Goal: Task Accomplishment & Management: Manage account settings

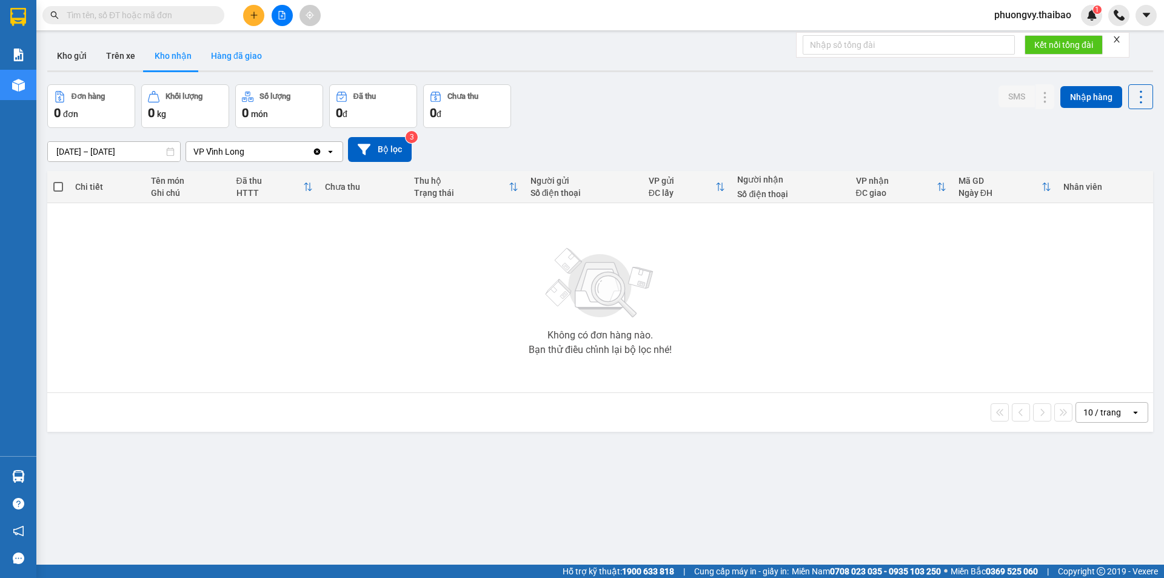
click at [227, 55] on button "Hàng đã giao" at bounding box center [236, 55] width 70 height 29
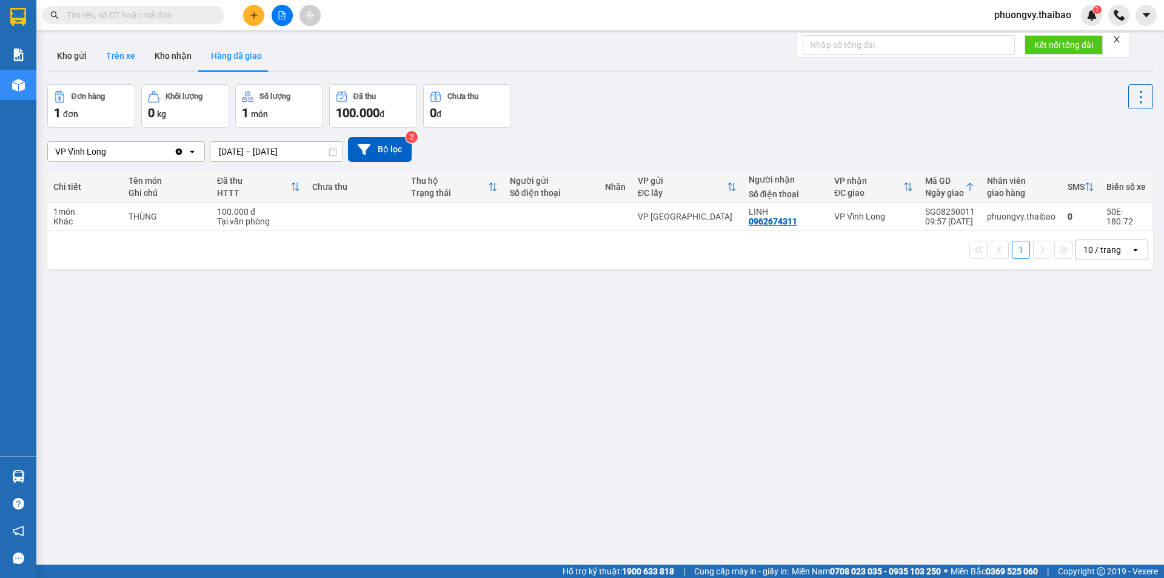
click at [123, 52] on button "Trên xe" at bounding box center [120, 55] width 48 height 29
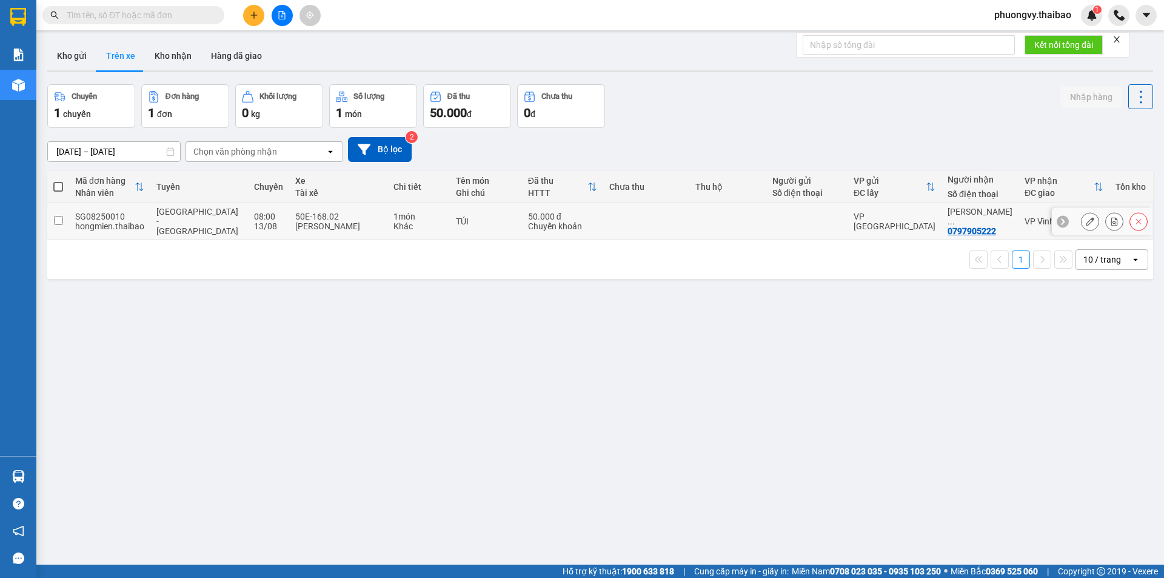
click at [766, 222] on td at bounding box center [806, 221] width 81 height 37
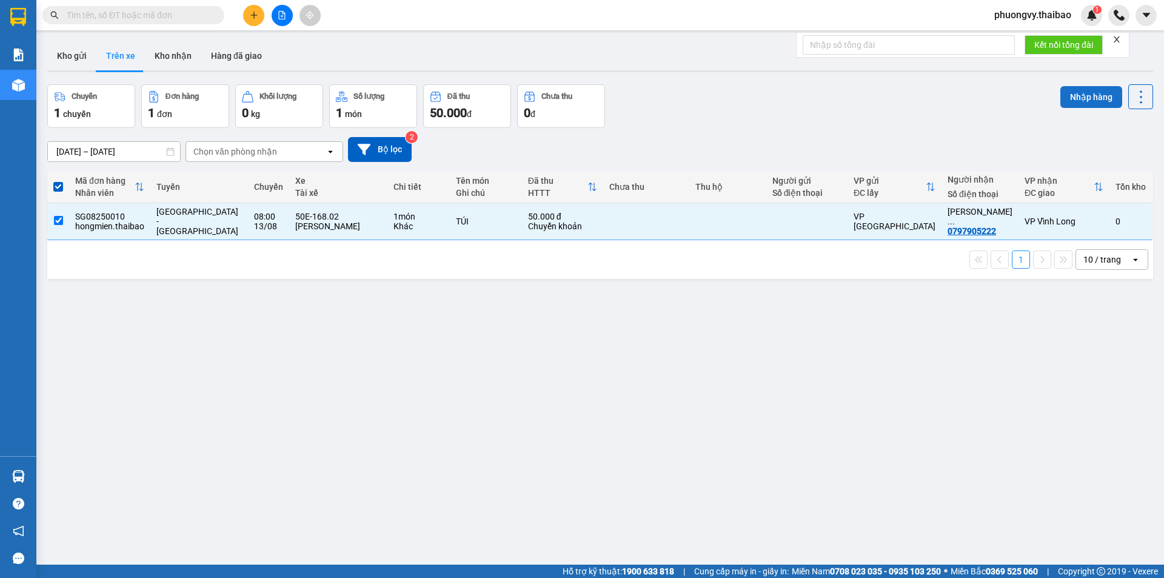
click at [1083, 96] on button "Nhập hàng" at bounding box center [1091, 97] width 62 height 22
checkbox input "false"
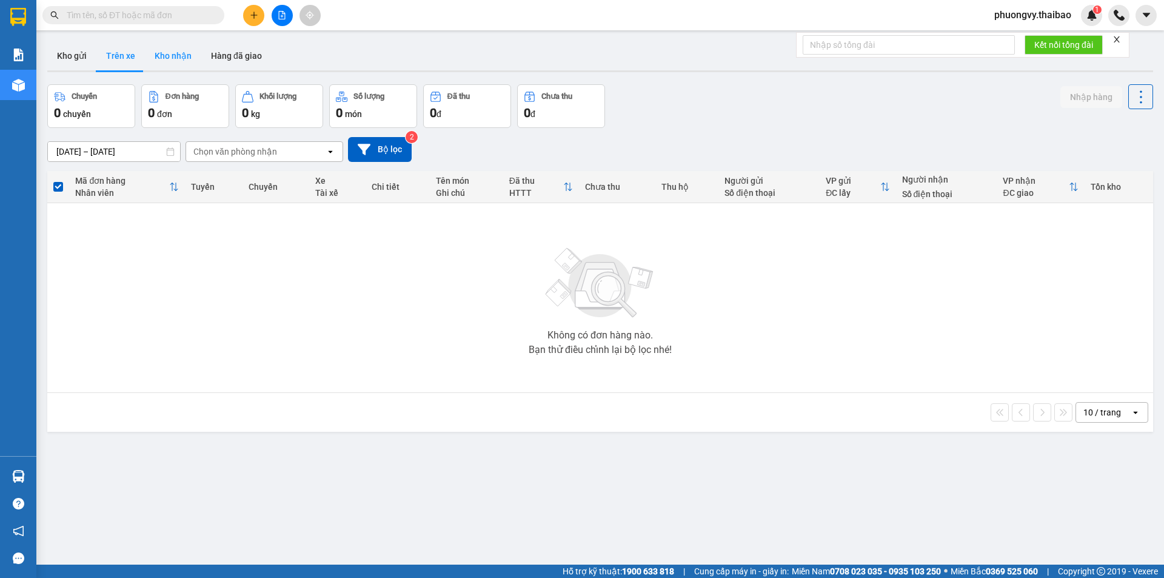
click at [170, 53] on button "Kho nhận" at bounding box center [173, 55] width 56 height 29
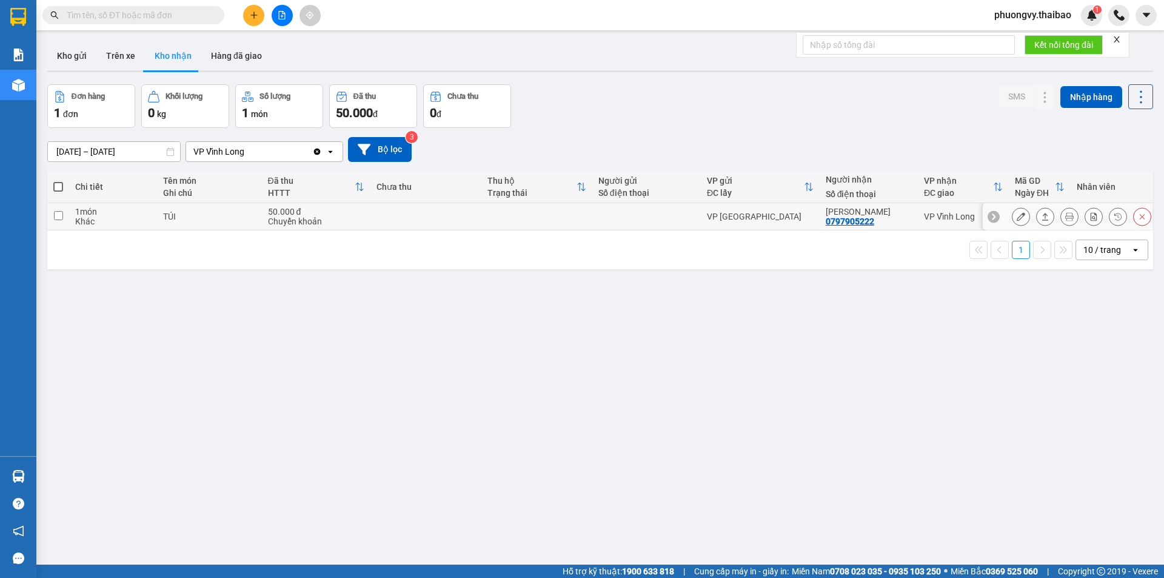
click at [658, 215] on div at bounding box center [646, 217] width 96 height 10
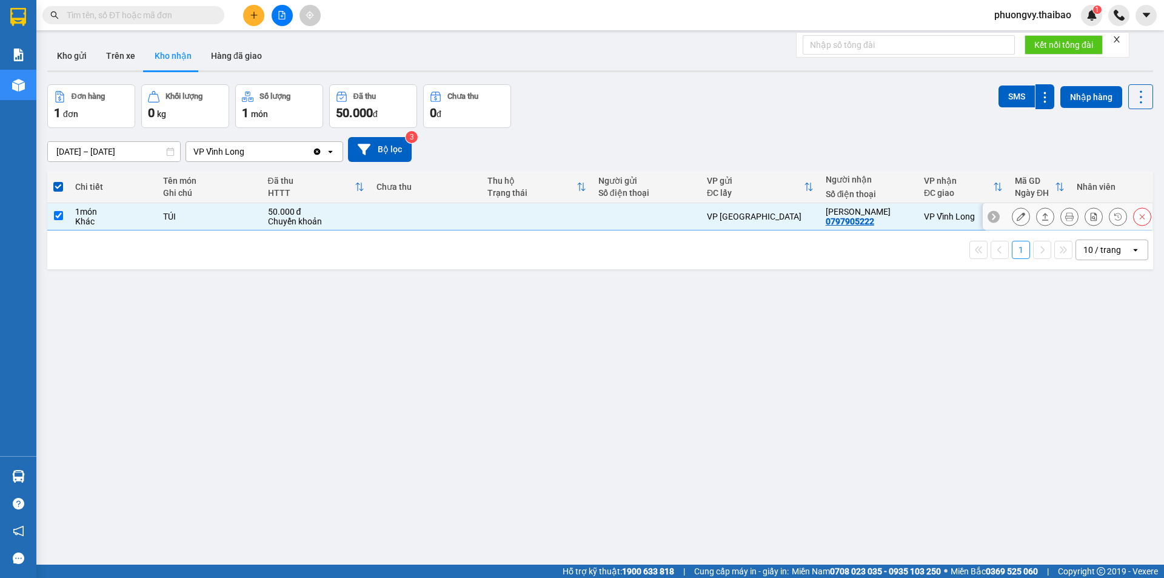
click at [776, 219] on div "VP [GEOGRAPHIC_DATA]" at bounding box center [760, 217] width 107 height 10
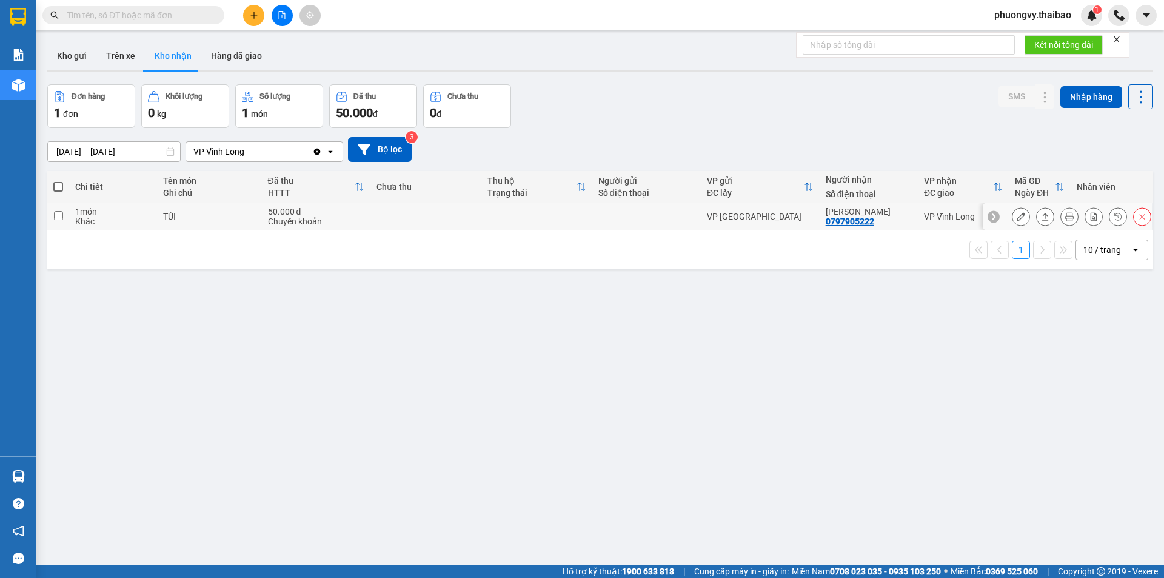
click at [776, 219] on div "VP [GEOGRAPHIC_DATA]" at bounding box center [760, 217] width 107 height 10
checkbox input "true"
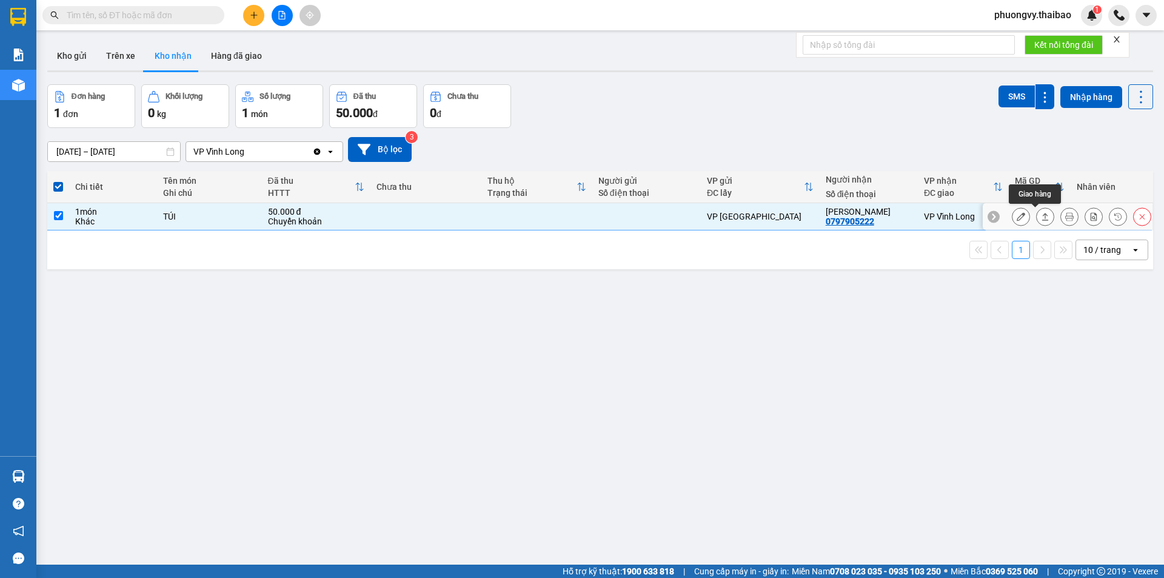
click at [1041, 217] on icon at bounding box center [1045, 216] width 8 height 8
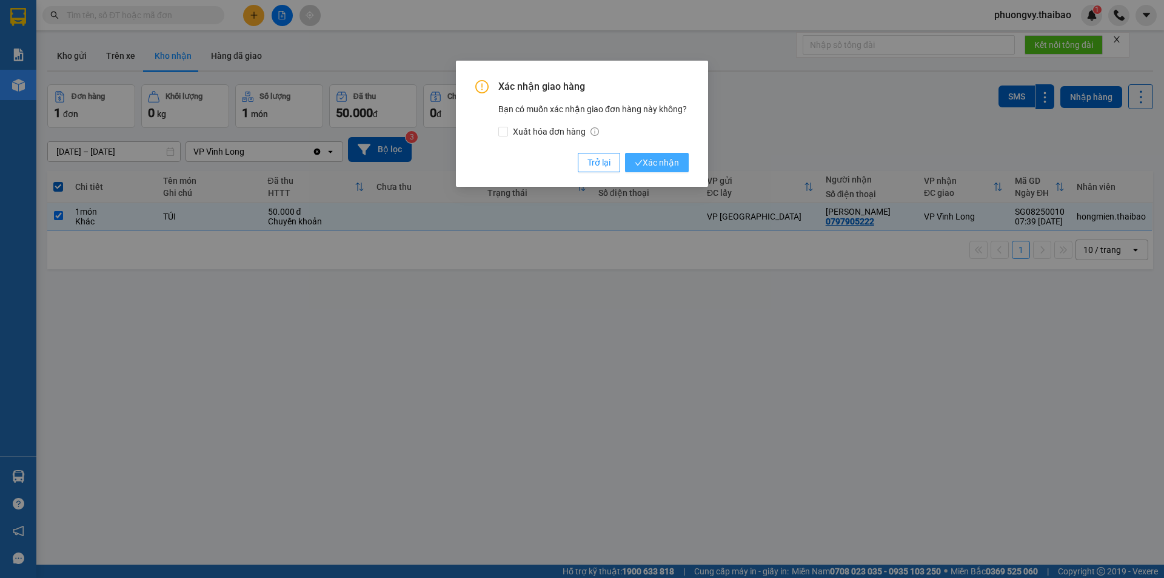
click at [673, 158] on span "Xác nhận" at bounding box center [657, 162] width 44 height 13
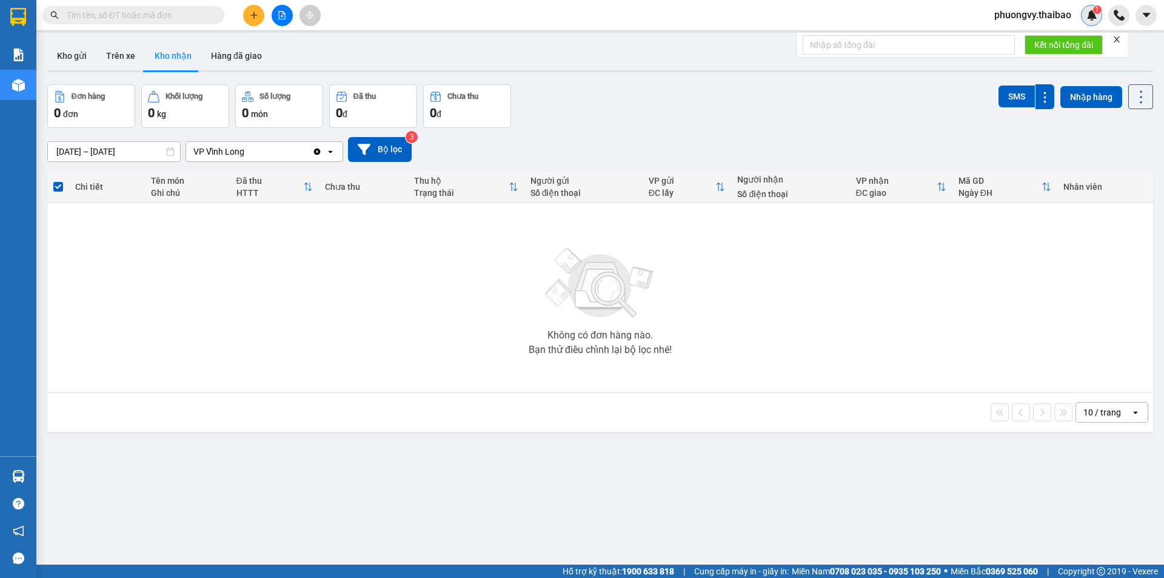
click at [1083, 20] on div "1" at bounding box center [1091, 15] width 21 height 21
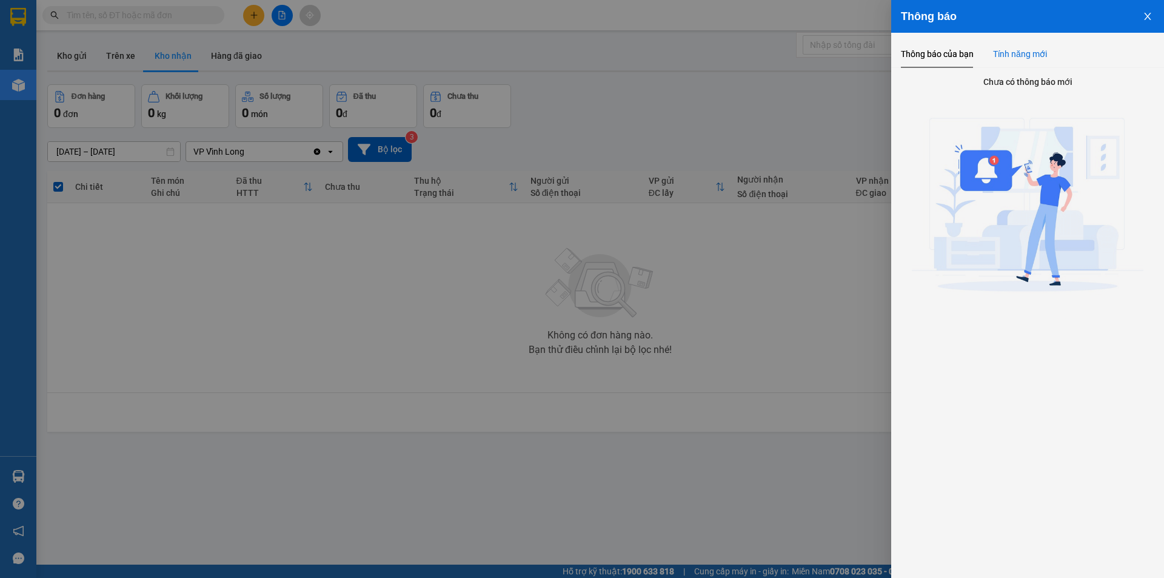
click at [1011, 55] on div "Tính năng mới" at bounding box center [1020, 53] width 54 height 13
click at [942, 54] on div "Thông báo của bạn" at bounding box center [937, 53] width 73 height 13
click at [1145, 16] on icon "close" at bounding box center [1148, 17] width 10 height 10
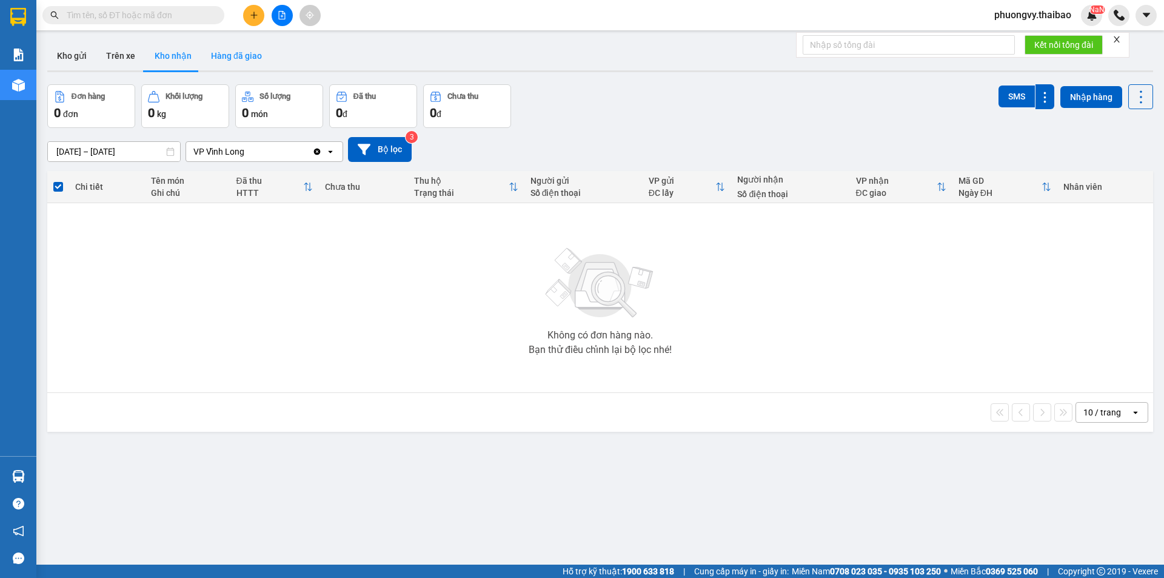
click at [230, 59] on button "Hàng đã giao" at bounding box center [236, 55] width 70 height 29
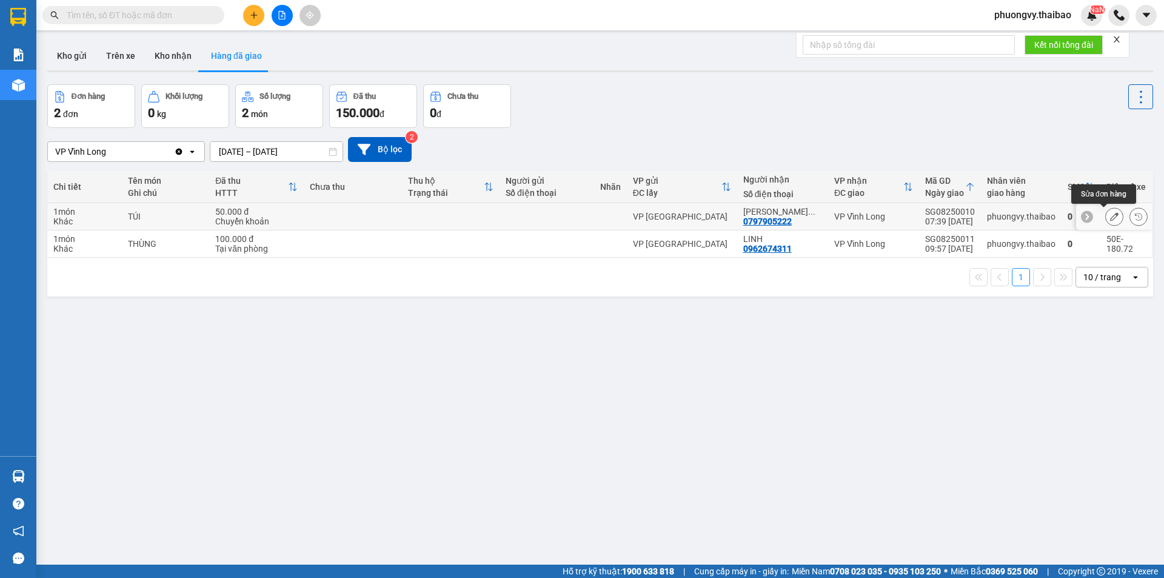
click at [1110, 215] on icon at bounding box center [1114, 216] width 8 height 8
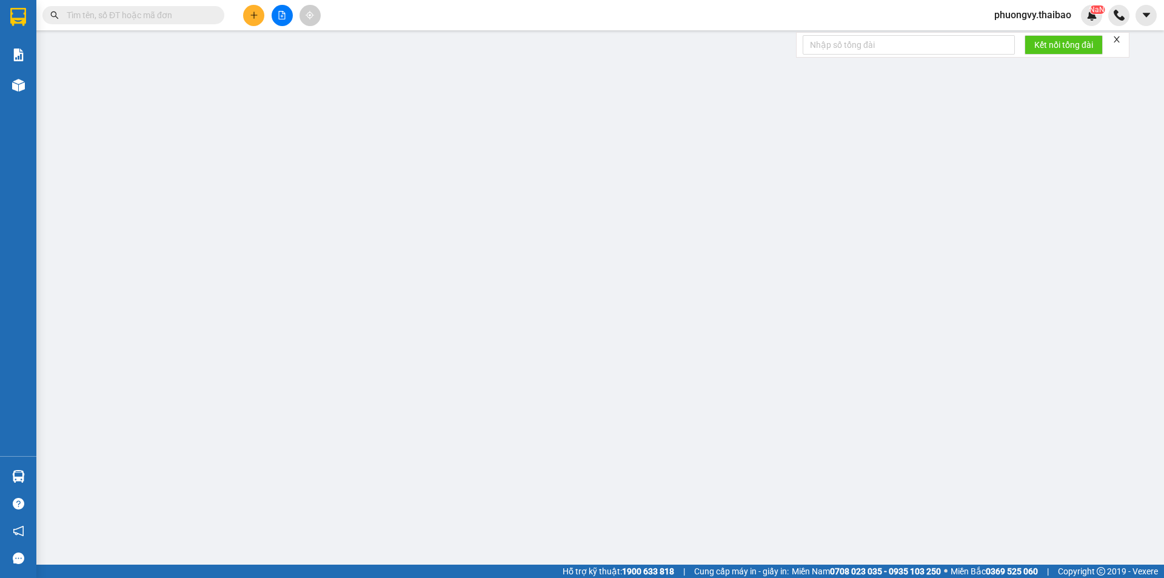
type input "0797905222"
type input "[PERSON_NAME]"
type input "50.000"
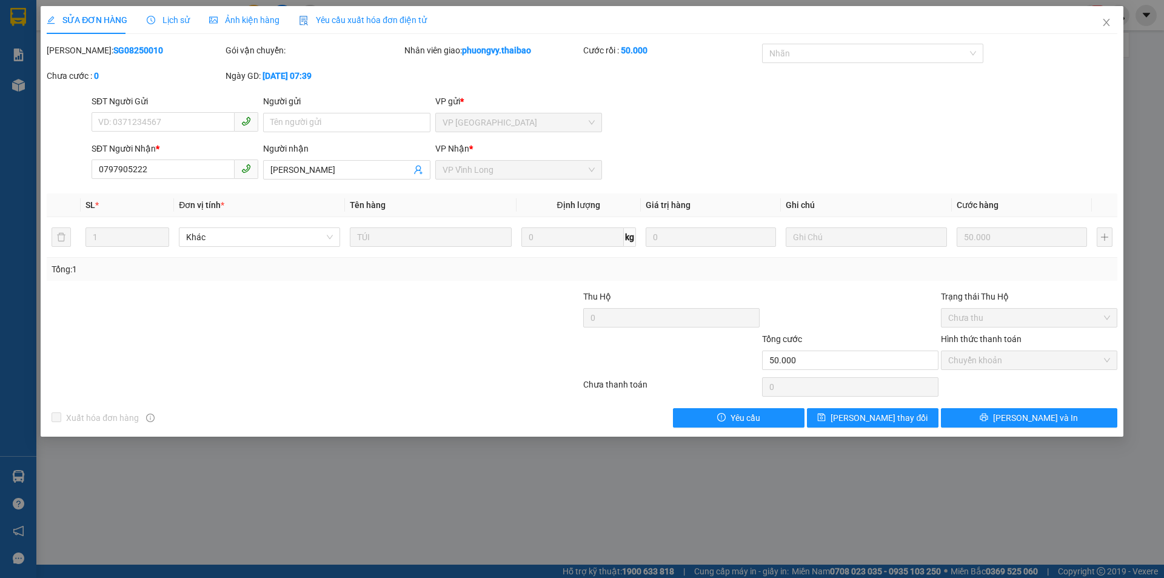
click at [489, 50] on b "phuongvy.thaibao" at bounding box center [496, 50] width 69 height 10
drag, startPoint x: 526, startPoint y: 49, endPoint x: 486, endPoint y: 52, distance: 40.1
click at [486, 52] on b "phuongvy.thaibao" at bounding box center [496, 50] width 69 height 10
click at [563, 53] on div "Nhân viên giao: [PERSON_NAME].thaibao" at bounding box center [492, 50] width 176 height 13
click at [789, 49] on div at bounding box center [866, 53] width 203 height 15
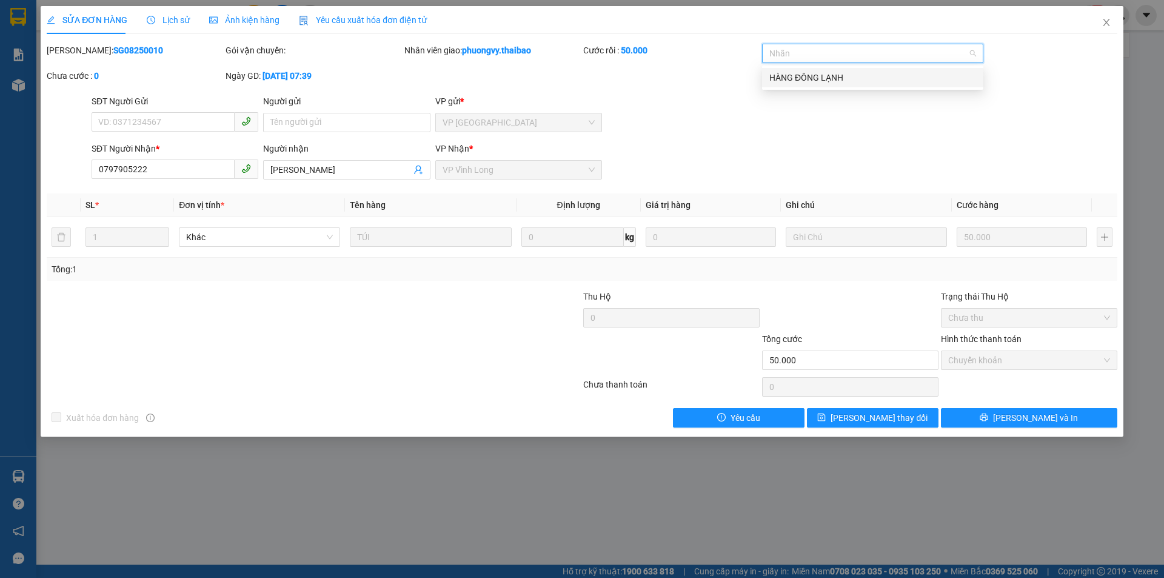
click at [789, 49] on div at bounding box center [866, 53] width 203 height 15
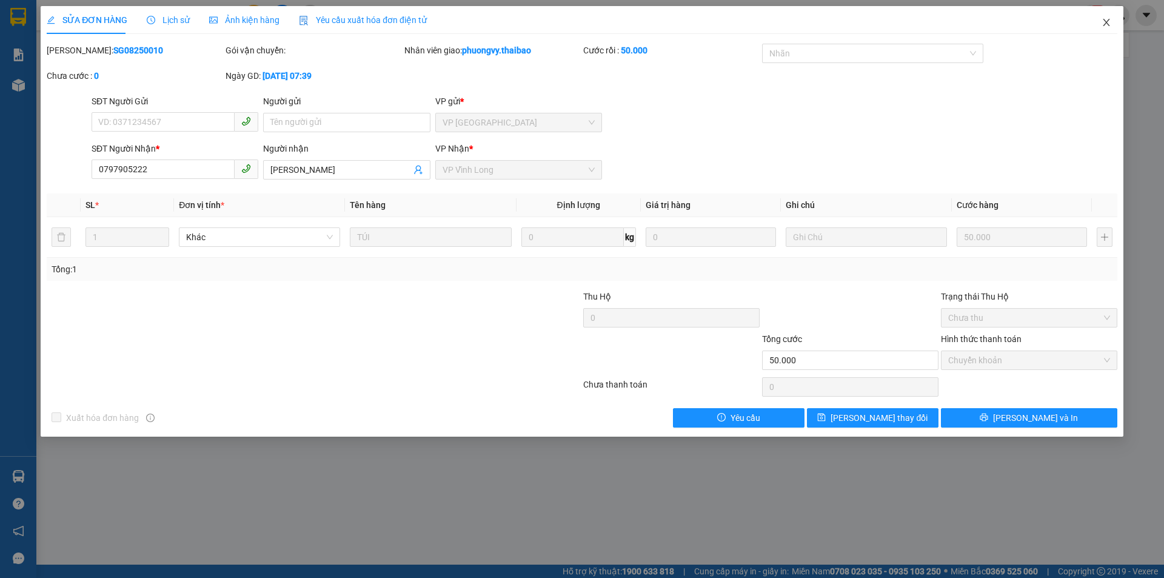
click at [1111, 21] on icon "close" at bounding box center [1106, 23] width 10 height 10
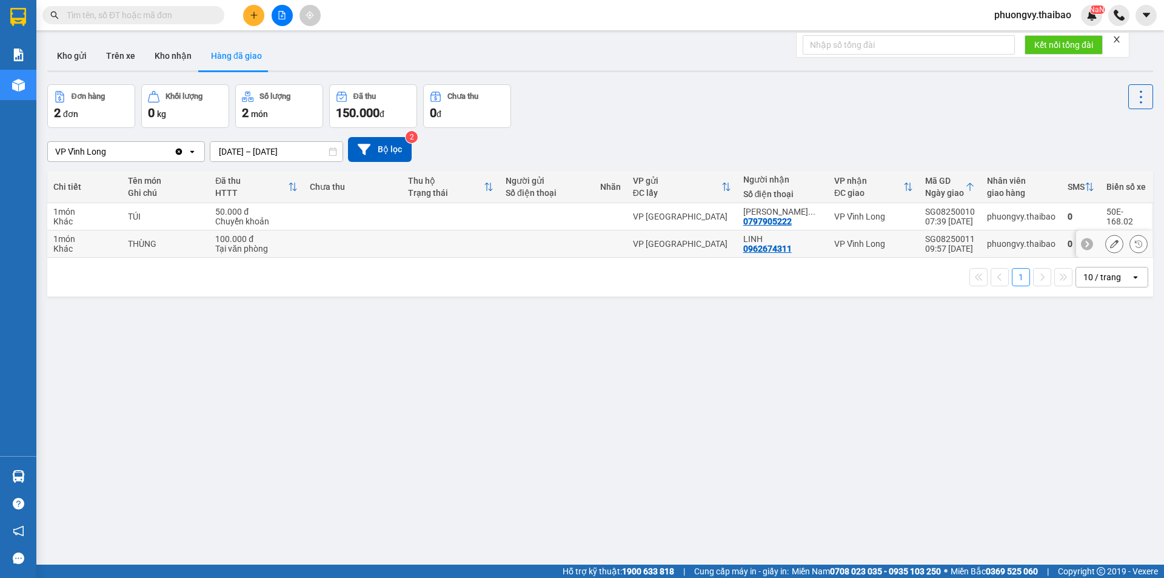
click at [485, 235] on td at bounding box center [451, 243] width 98 height 27
click at [1110, 241] on icon at bounding box center [1114, 243] width 8 height 8
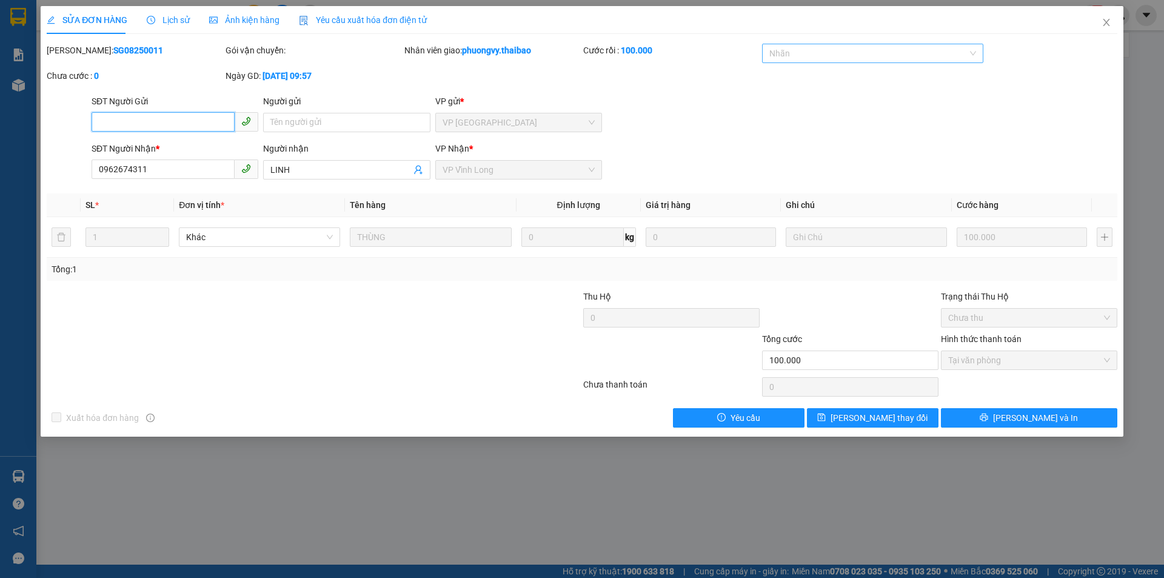
click at [840, 52] on div at bounding box center [866, 53] width 203 height 15
click at [1099, 18] on span "Close" at bounding box center [1106, 23] width 34 height 34
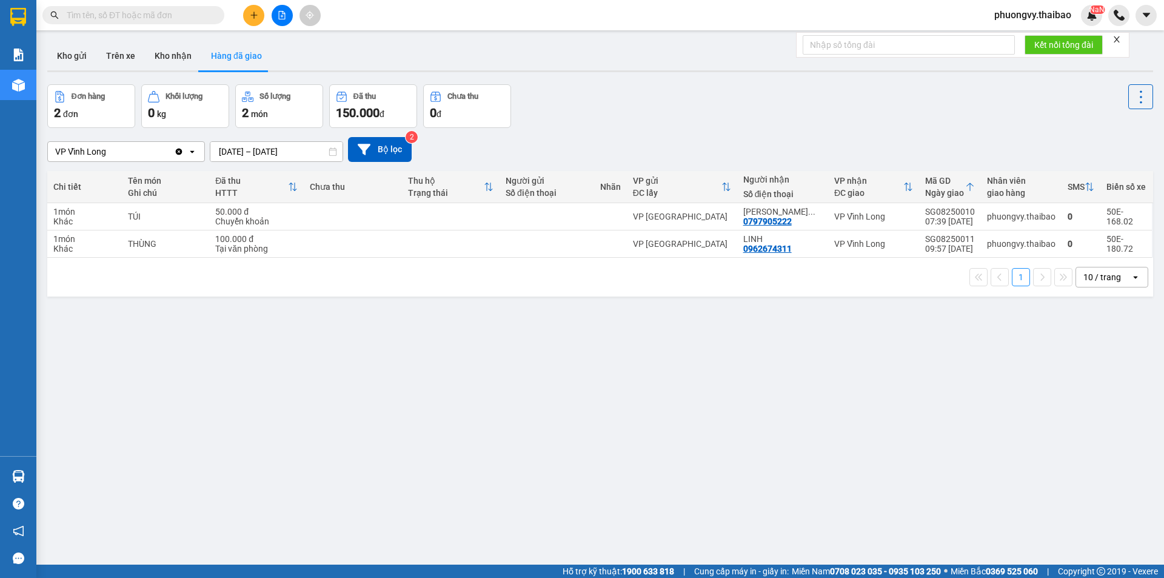
click at [1024, 17] on span "phuongvy.thaibao" at bounding box center [1032, 14] width 96 height 15
click at [1023, 37] on span "Đăng xuất" at bounding box center [1037, 37] width 72 height 13
